Goal: Find contact information: Find contact information

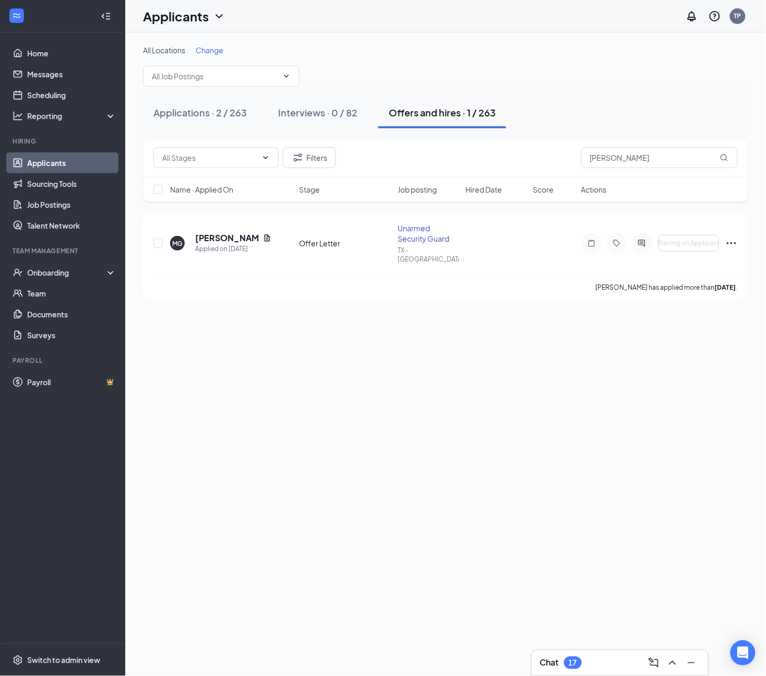
click at [368, 37] on div "All Locations Change Applications · 2 / 263 Interviews · 0 / 82 Offers and hire…" at bounding box center [445, 172] width 641 height 280
click at [55, 162] on link "Applicants" at bounding box center [71, 162] width 89 height 21
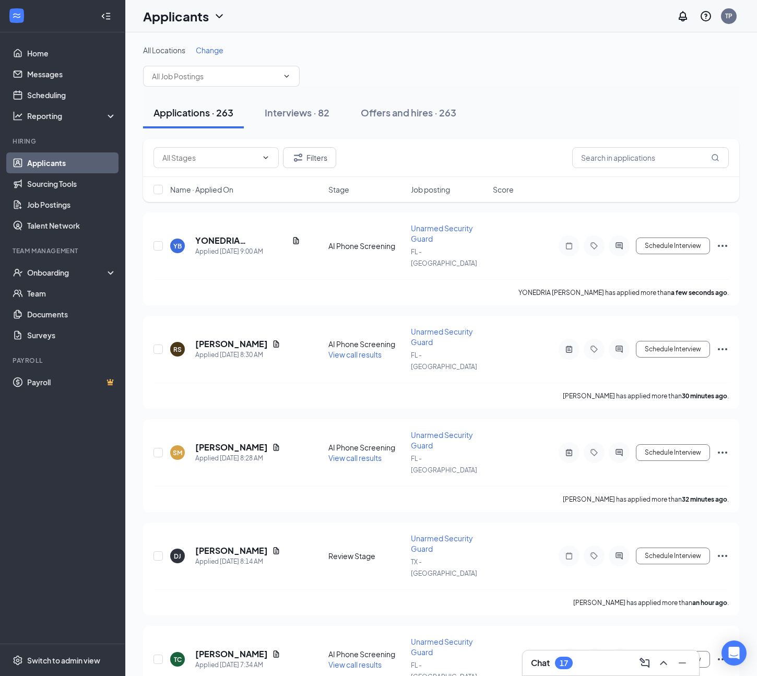
click at [300, 113] on div "Interviews · 82" at bounding box center [297, 112] width 65 height 13
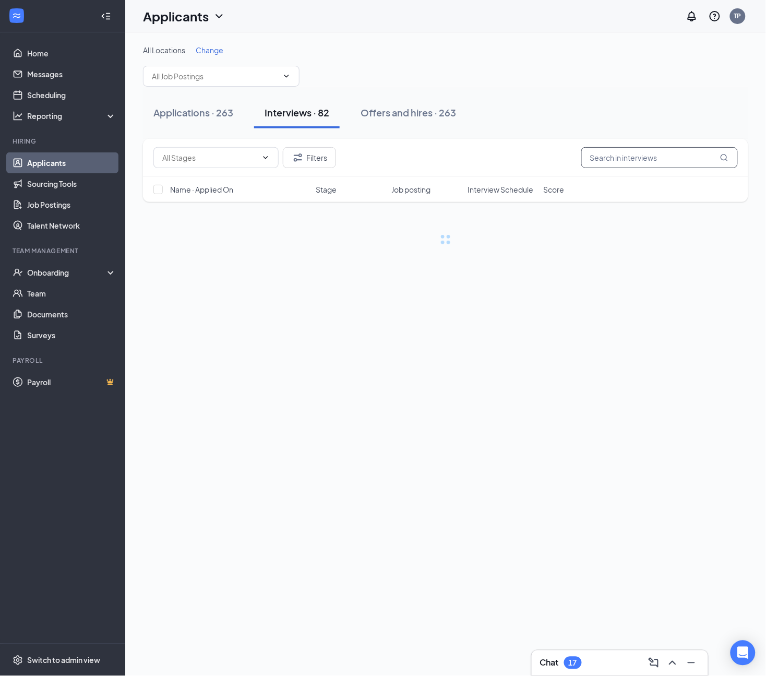
click at [654, 155] on input "text" at bounding box center [659, 157] width 157 height 21
type input "hall"
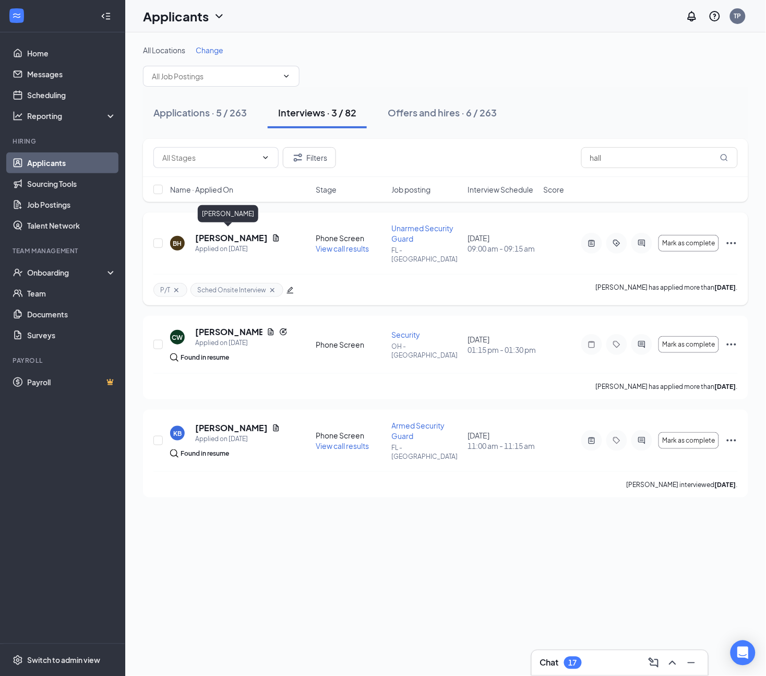
click at [205, 232] on h5 "[PERSON_NAME]" at bounding box center [231, 237] width 73 height 11
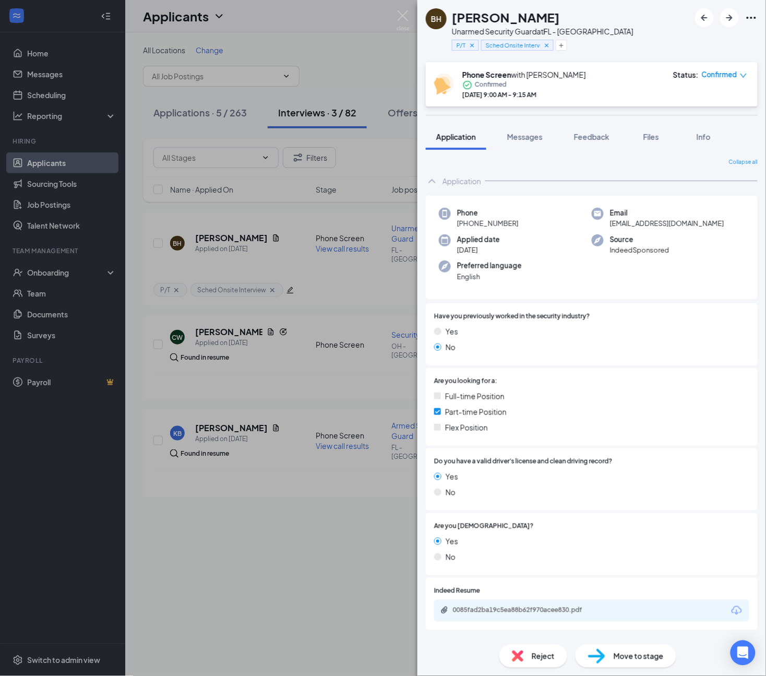
drag, startPoint x: 533, startPoint y: 225, endPoint x: 467, endPoint y: 230, distance: 66.4
click at [467, 230] on div "Phone [PHONE_NUMBER] Email [EMAIL_ADDRESS][DOMAIN_NAME] Applied date [DATE] Sou…" at bounding box center [592, 248] width 332 height 104
copy span "[PHONE_NUMBER]"
drag, startPoint x: 644, startPoint y: 32, endPoint x: 617, endPoint y: 228, distance: 197.6
click at [644, 32] on div "BH [PERSON_NAME] Unarmed Security Guard at FL - Tampa P/T Sched Onsite Interview" at bounding box center [591, 31] width 349 height 62
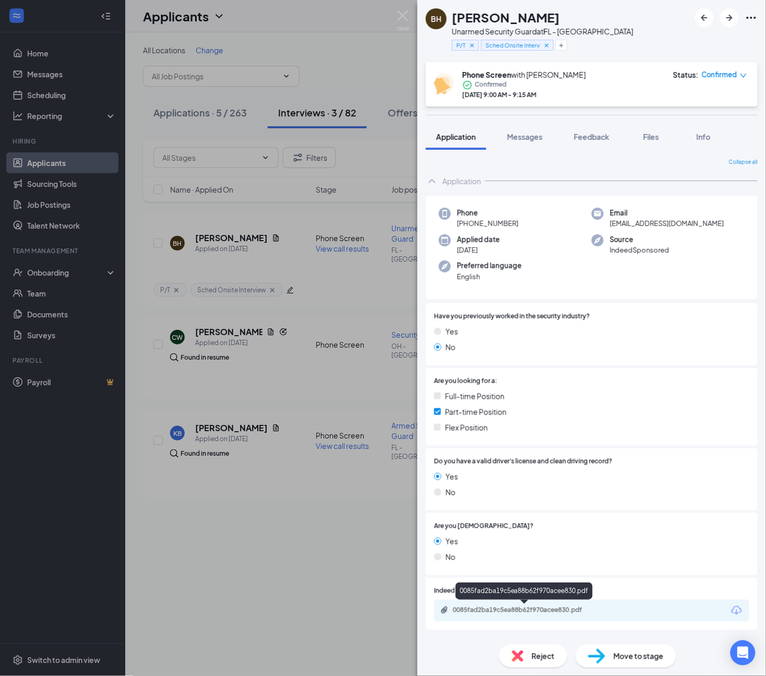
click at [591, 609] on div "0085fad2ba19c5ea88b62f970acee830.pdf" at bounding box center [526, 610] width 146 height 8
